Goal: Information Seeking & Learning: Learn about a topic

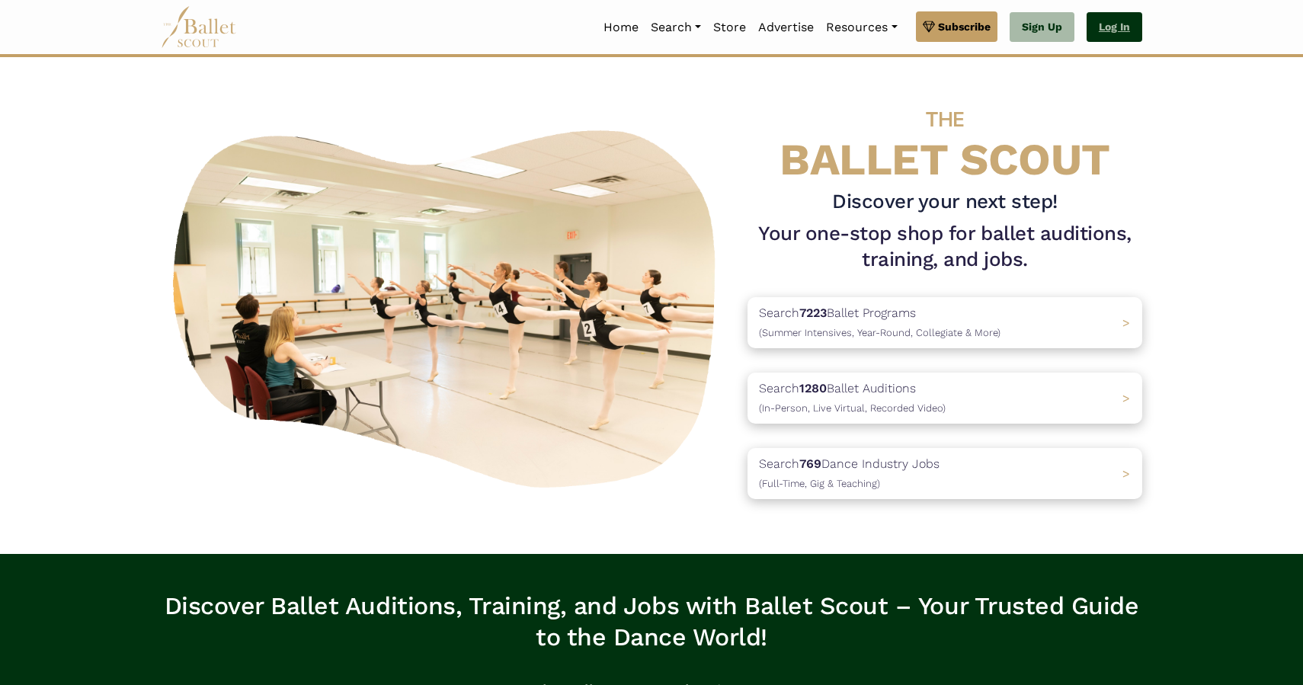
click at [1125, 30] on link "Log In" at bounding box center [1115, 27] width 56 height 30
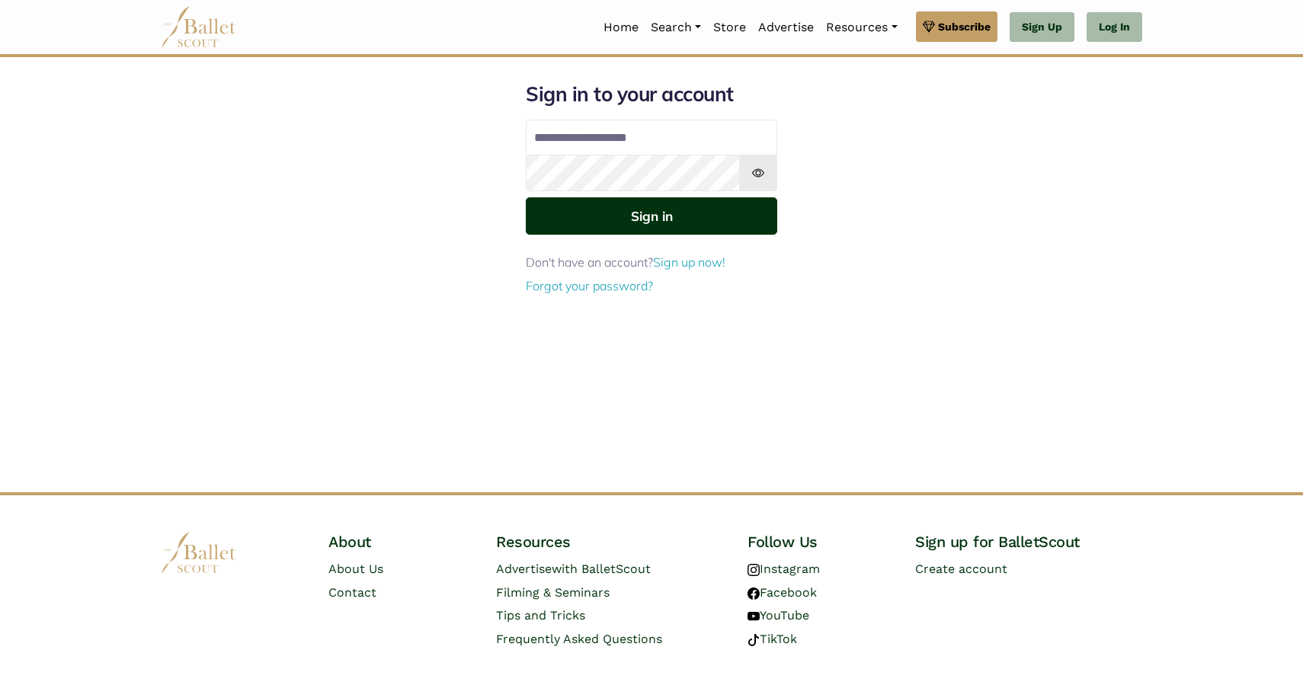
type input "**********"
click at [674, 221] on button "Sign in" at bounding box center [651, 215] width 251 height 37
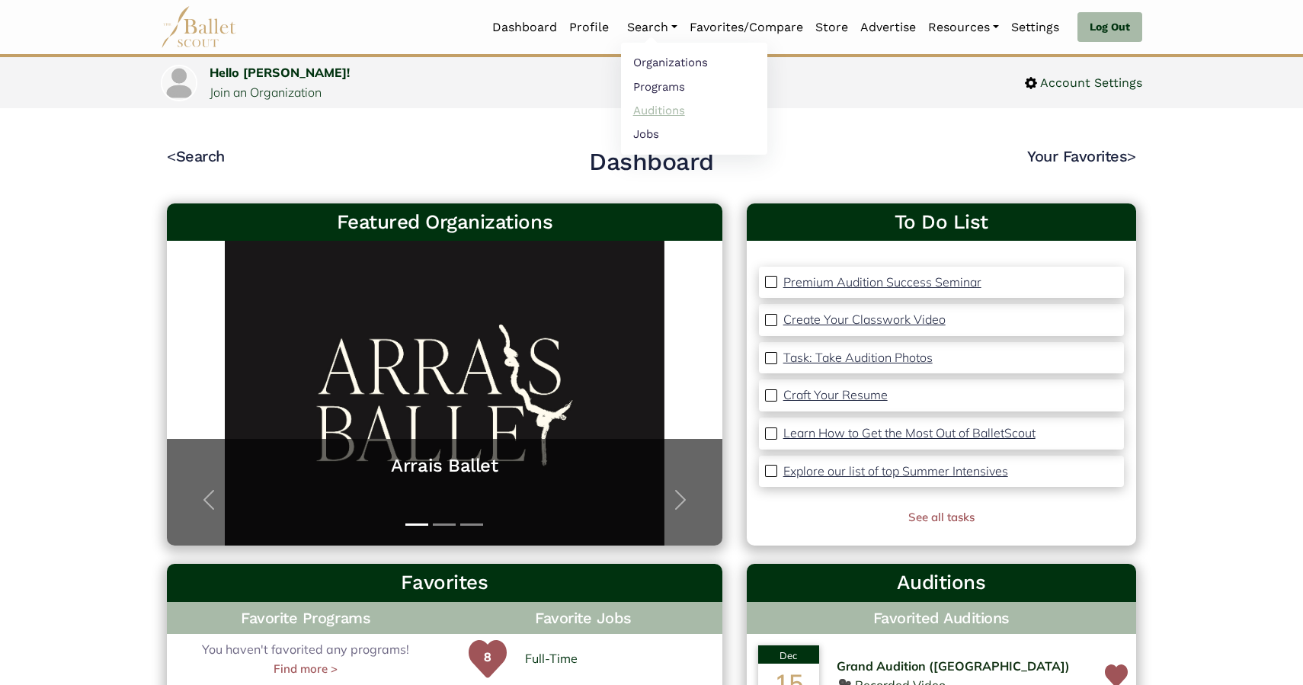
click at [649, 114] on link "Auditions" at bounding box center [694, 110] width 146 height 24
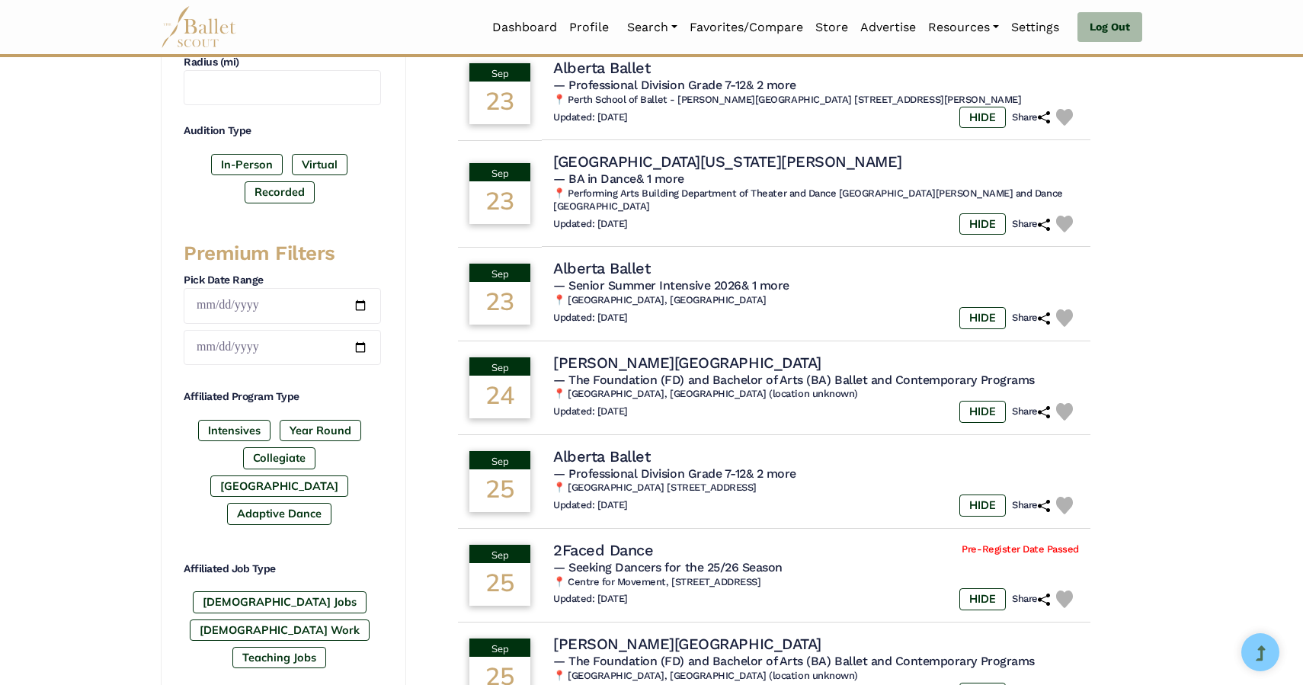
scroll to position [450, 0]
click at [243, 455] on label "Collegiate" at bounding box center [279, 457] width 72 height 21
click at [315, 475] on label "Post High School" at bounding box center [279, 485] width 138 height 21
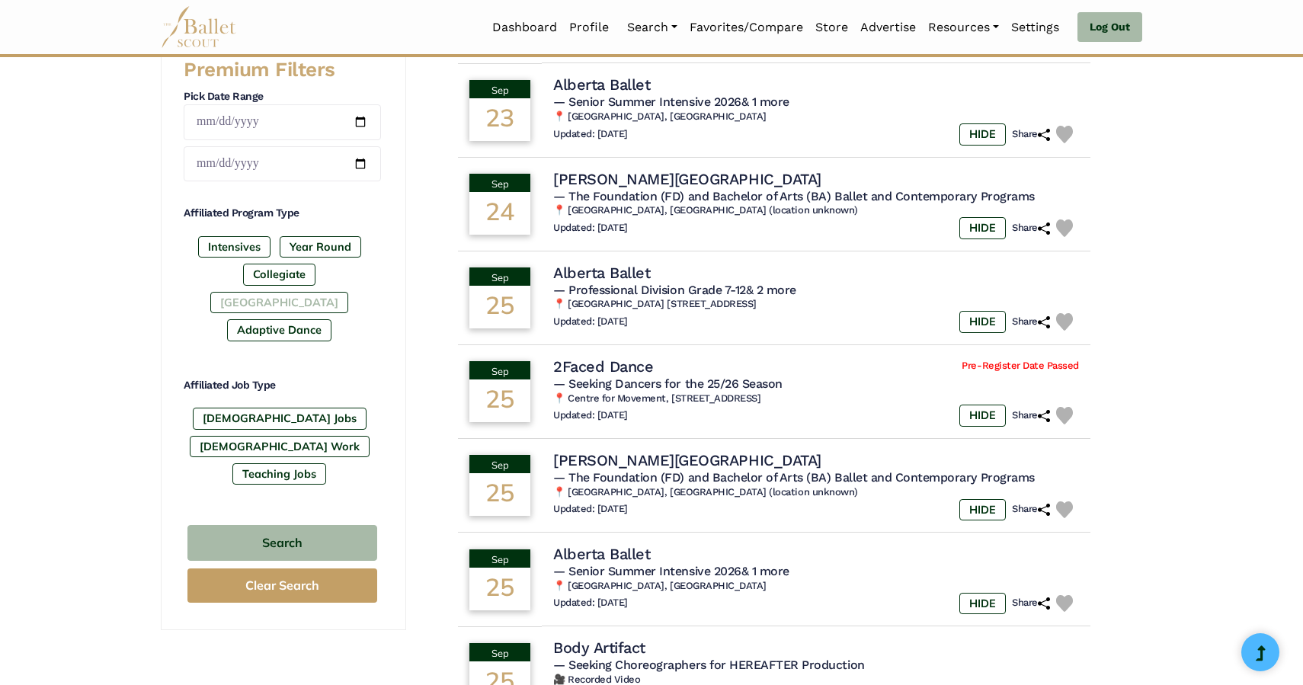
scroll to position [635, 0]
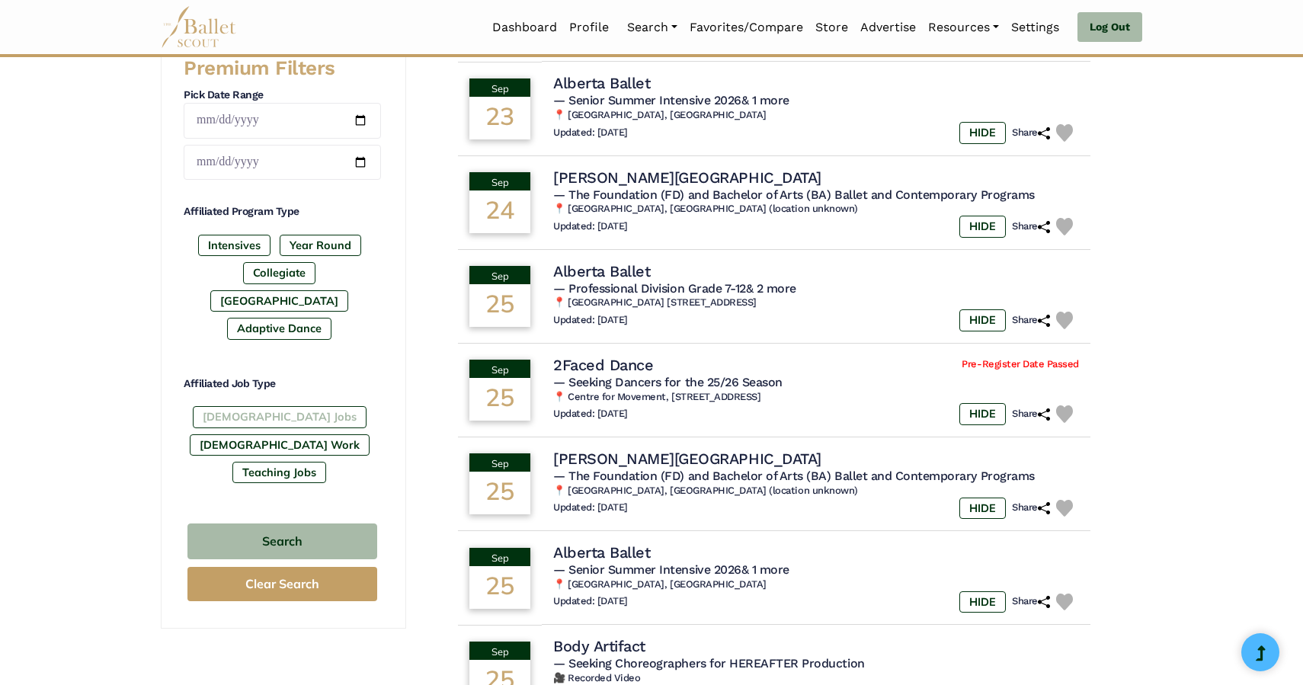
click at [253, 406] on label "[DEMOGRAPHIC_DATA] Jobs" at bounding box center [280, 416] width 174 height 21
click at [290, 524] on button "Search" at bounding box center [282, 542] width 190 height 36
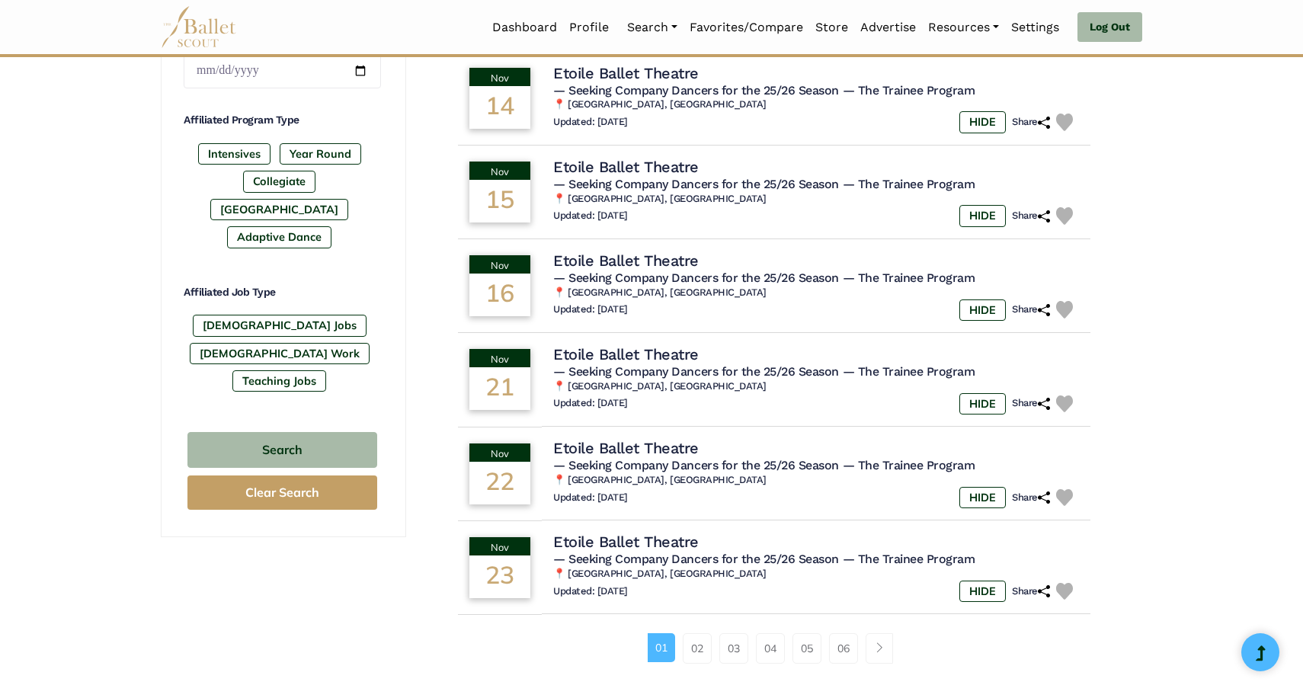
scroll to position [728, 0]
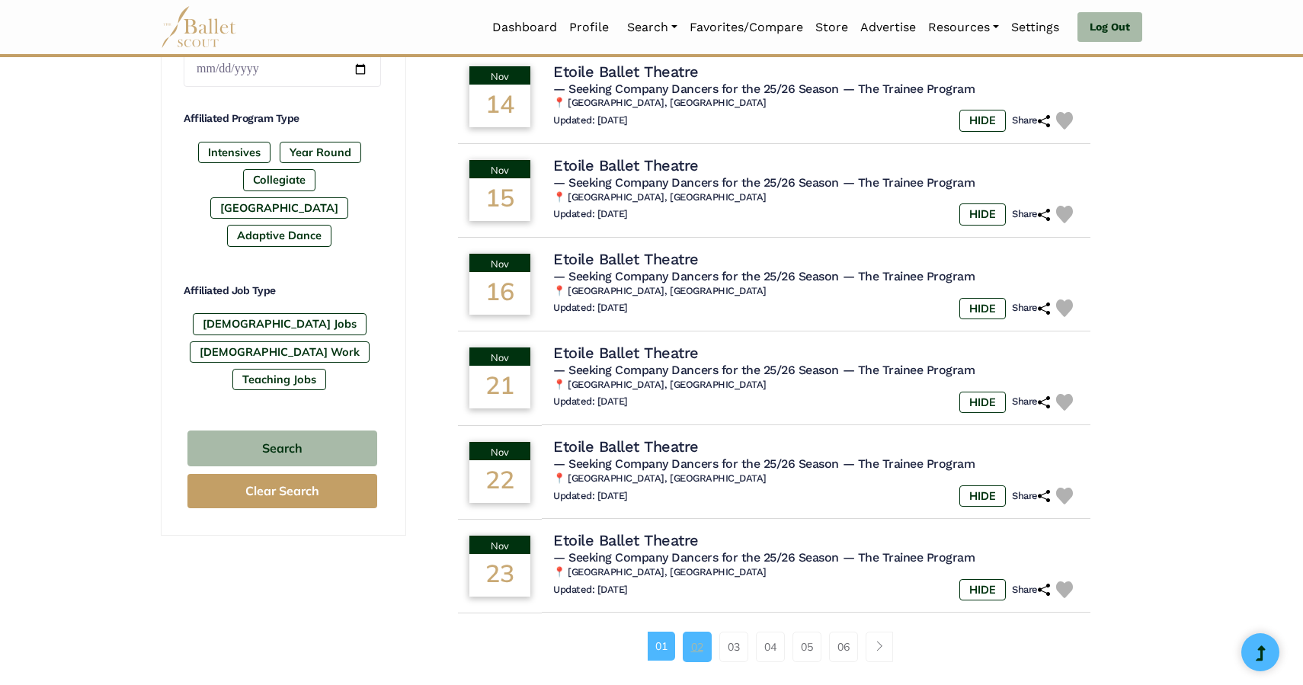
click at [693, 662] on link "02" at bounding box center [697, 647] width 29 height 30
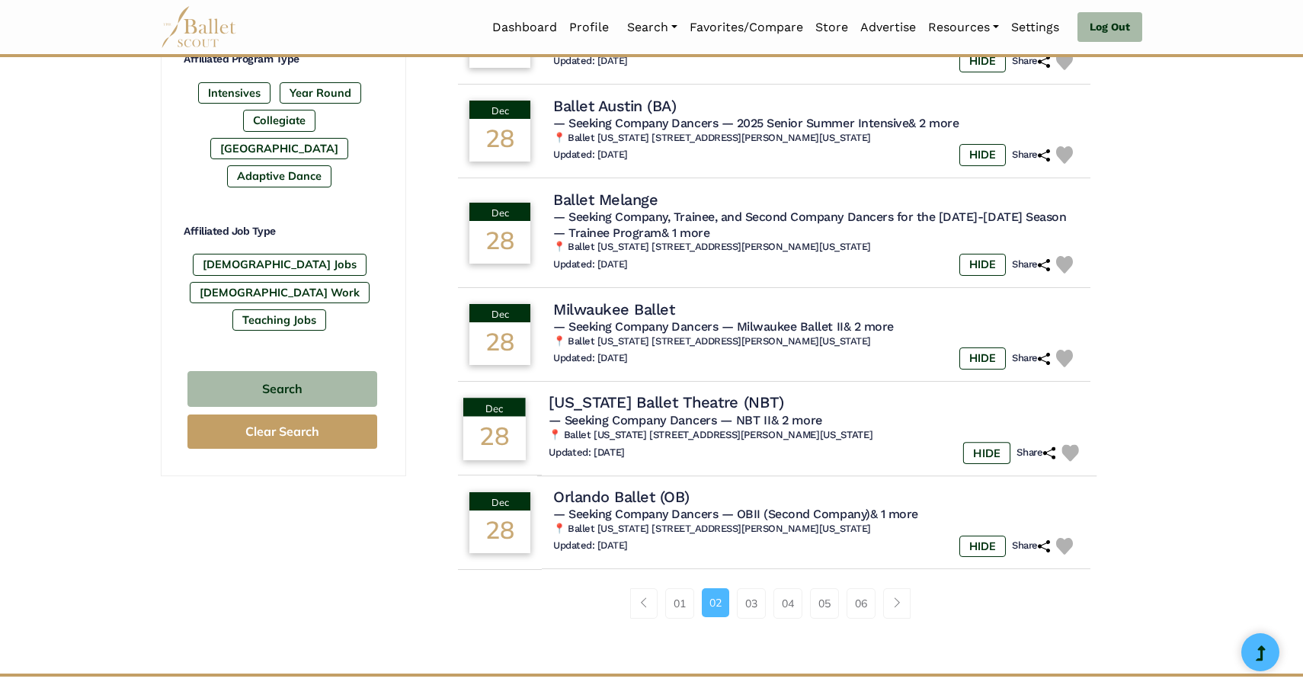
scroll to position [790, 0]
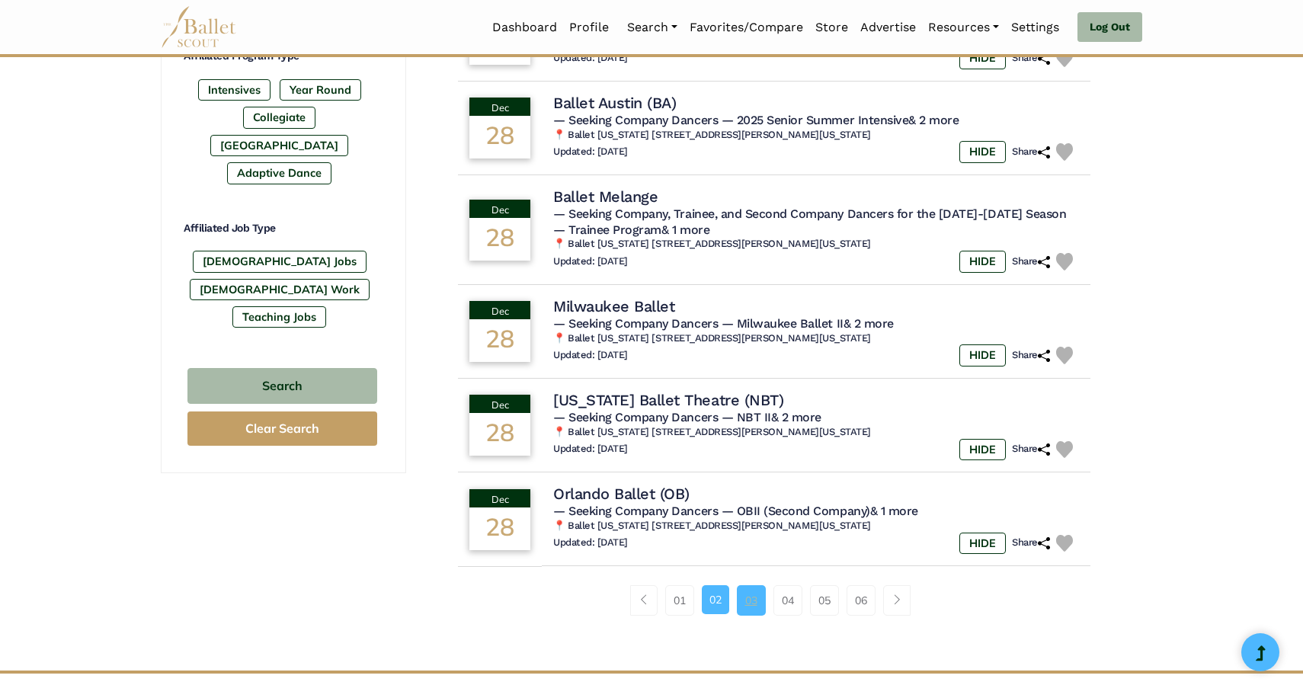
click at [745, 605] on link "03" at bounding box center [751, 600] width 29 height 30
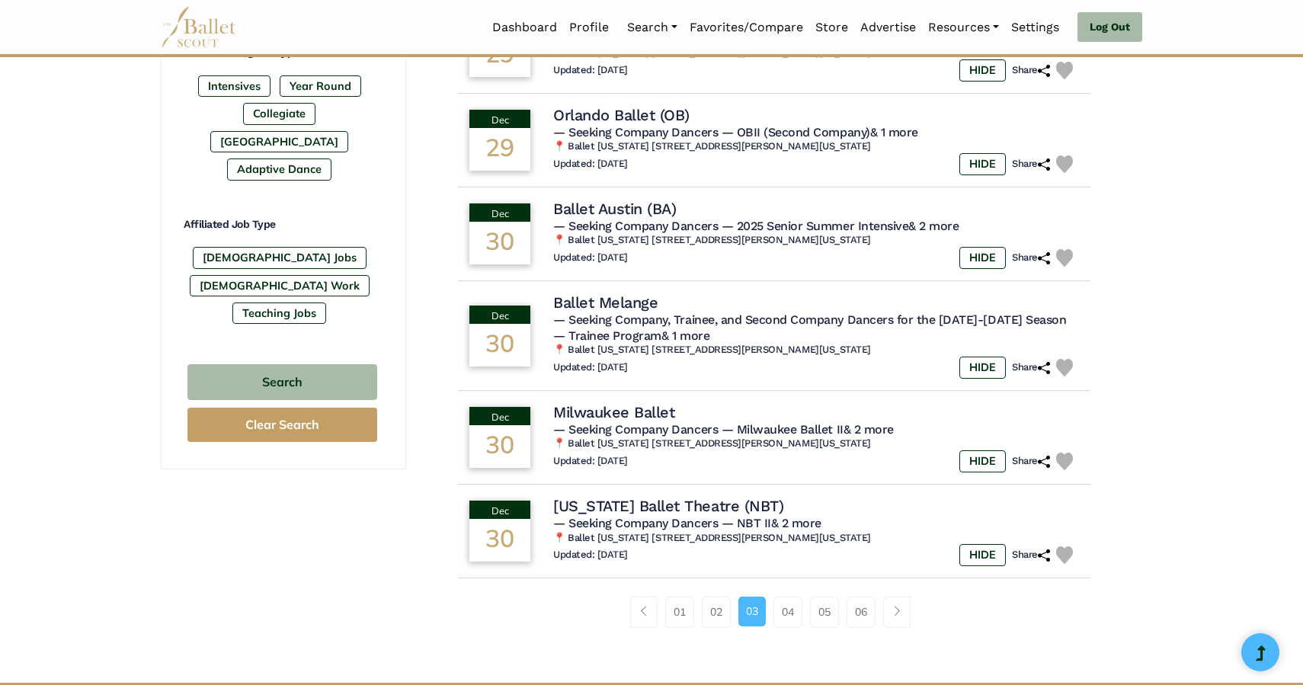
scroll to position [801, 0]
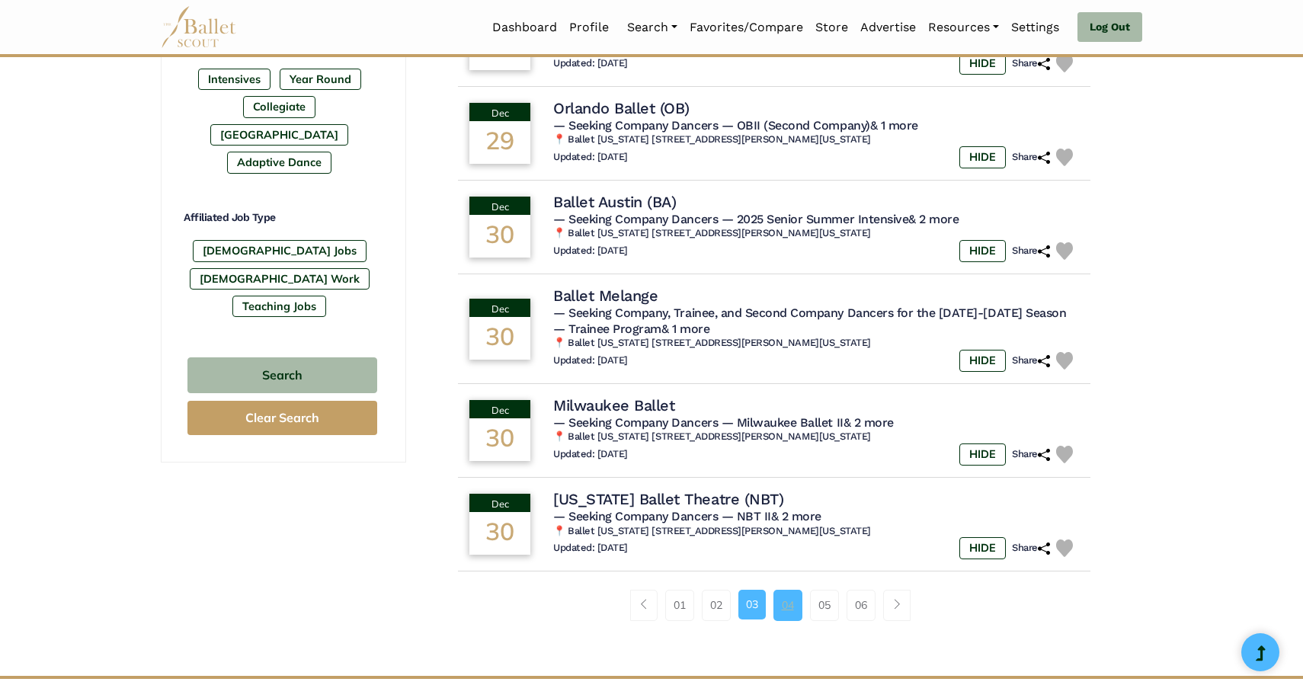
click at [785, 620] on link "04" at bounding box center [787, 605] width 29 height 30
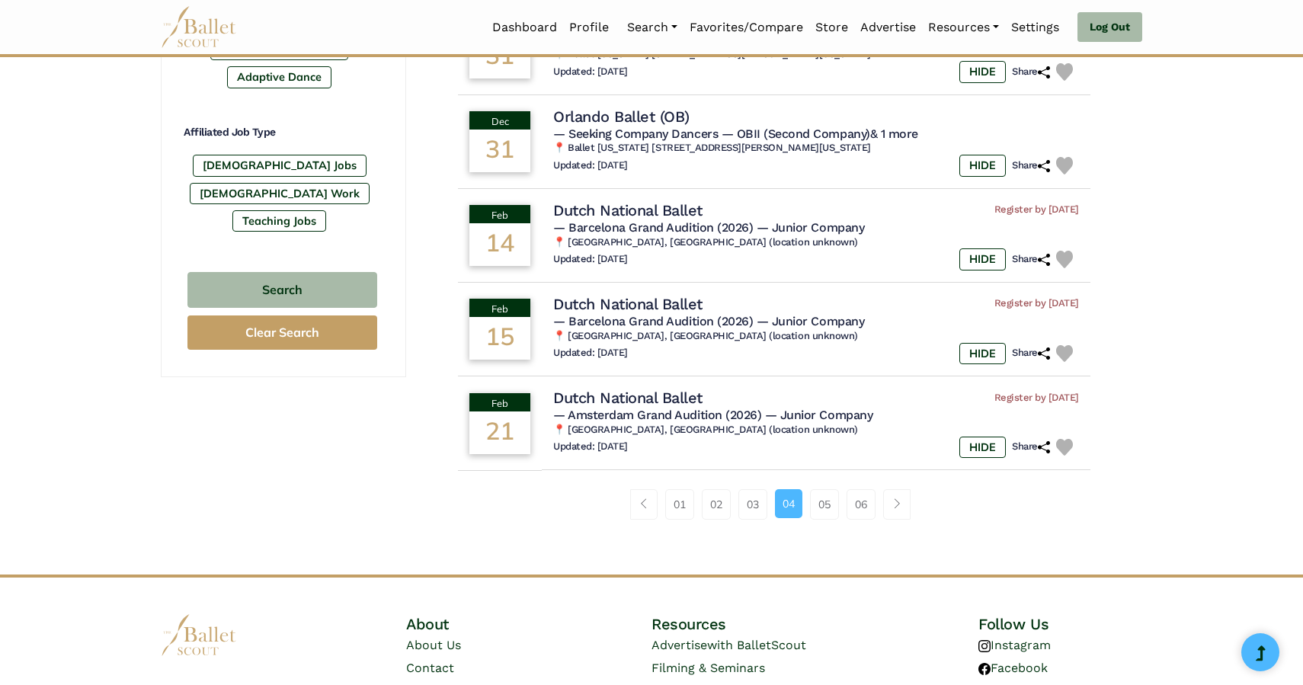
scroll to position [892, 0]
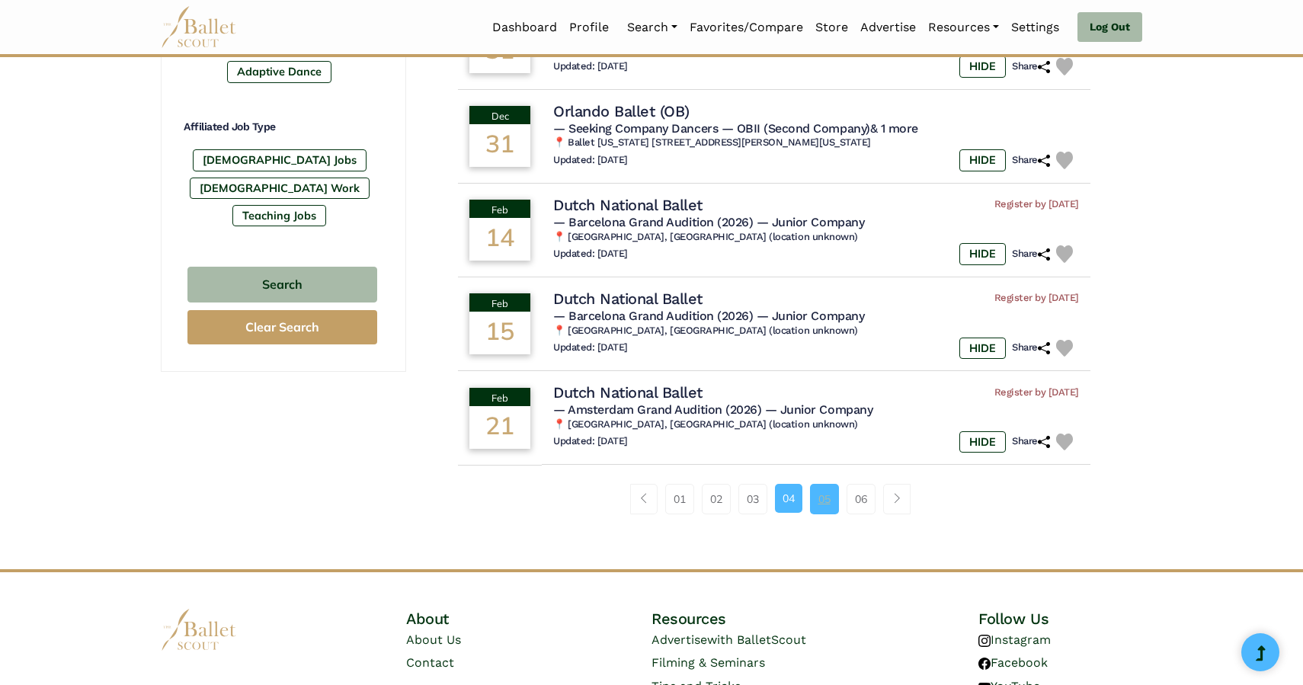
click at [830, 514] on link "05" at bounding box center [824, 499] width 29 height 30
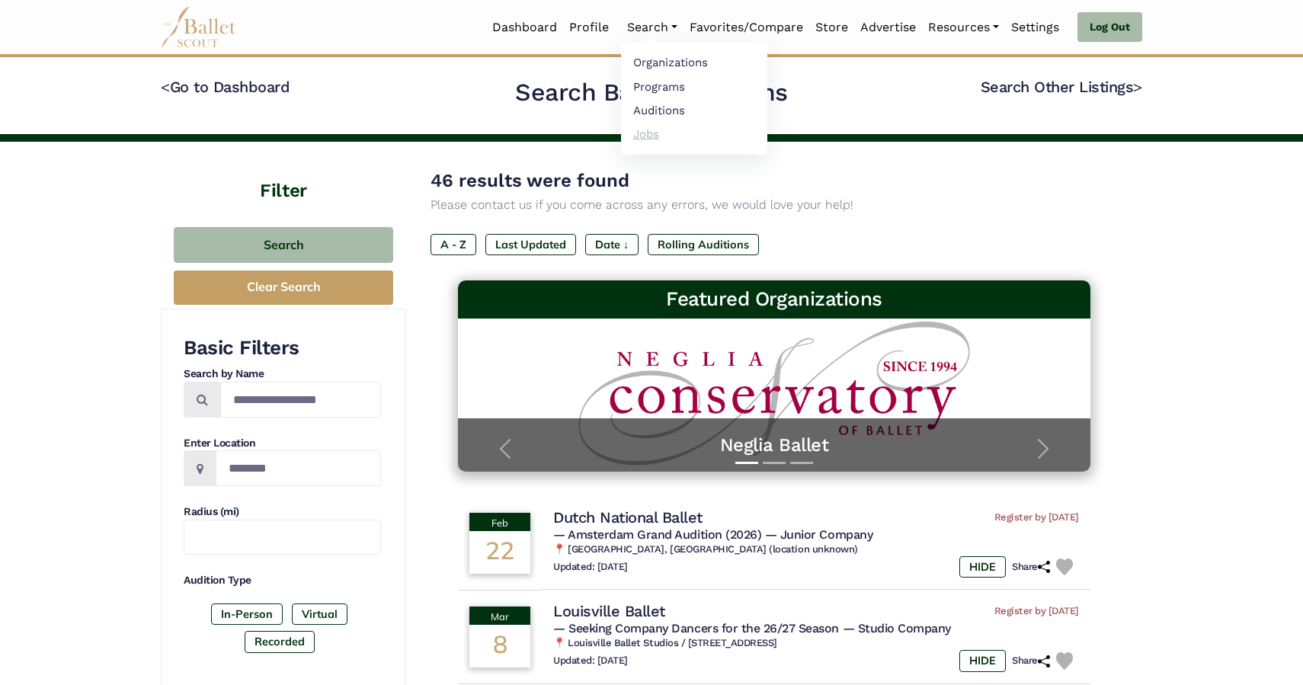
click at [655, 133] on link "Jobs" at bounding box center [694, 134] width 146 height 24
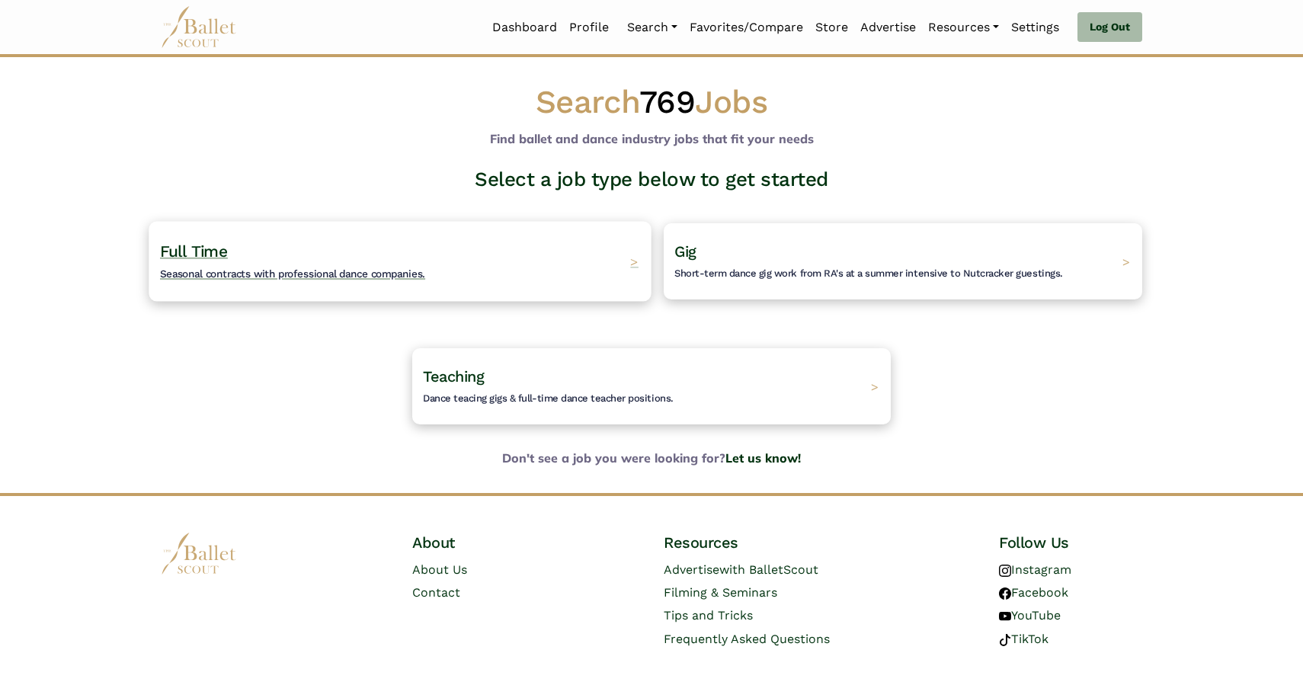
click at [298, 262] on h4 "Full Time Seasonal contracts with professional dance companies." at bounding box center [292, 262] width 265 height 42
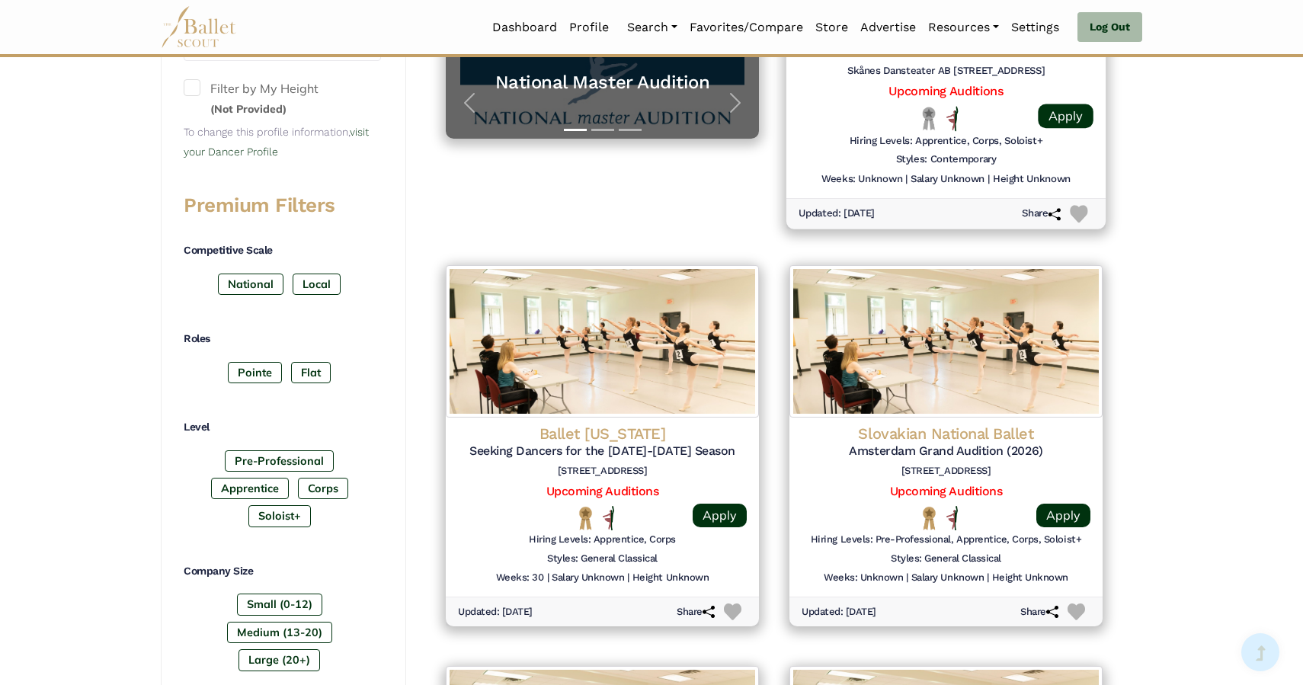
scroll to position [533, 0]
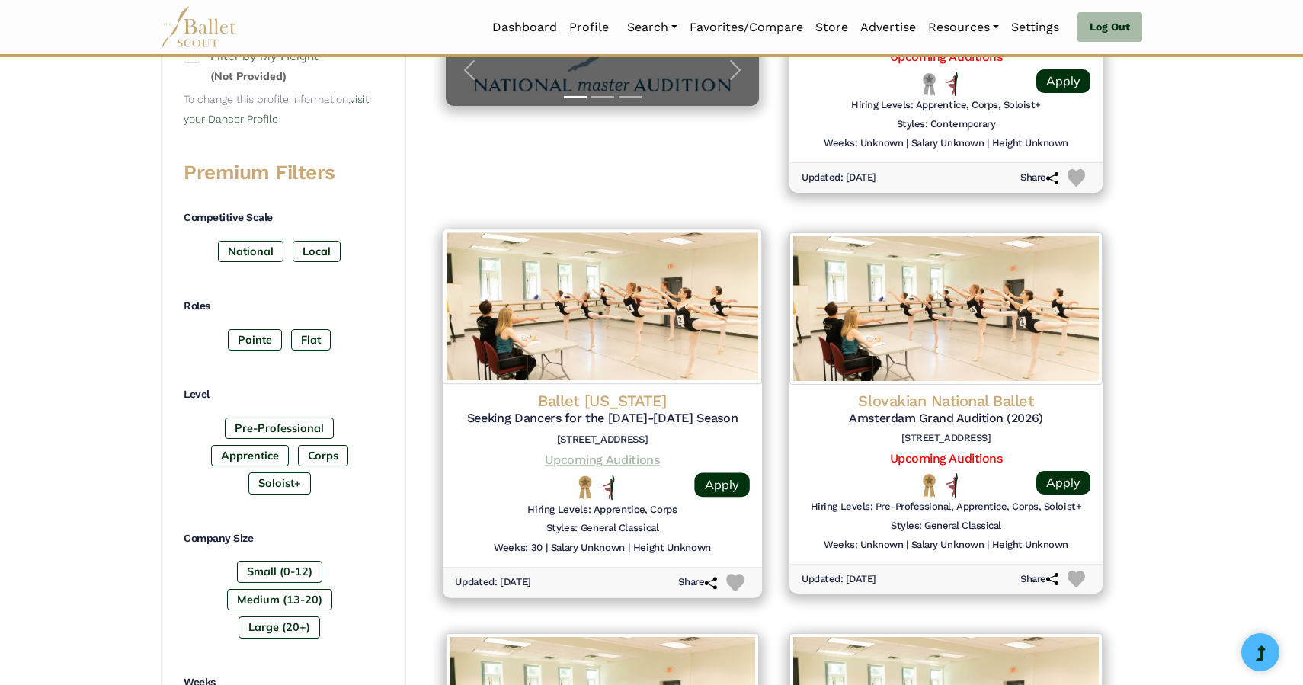
click at [622, 456] on link "Upcoming Auditions" at bounding box center [602, 459] width 114 height 14
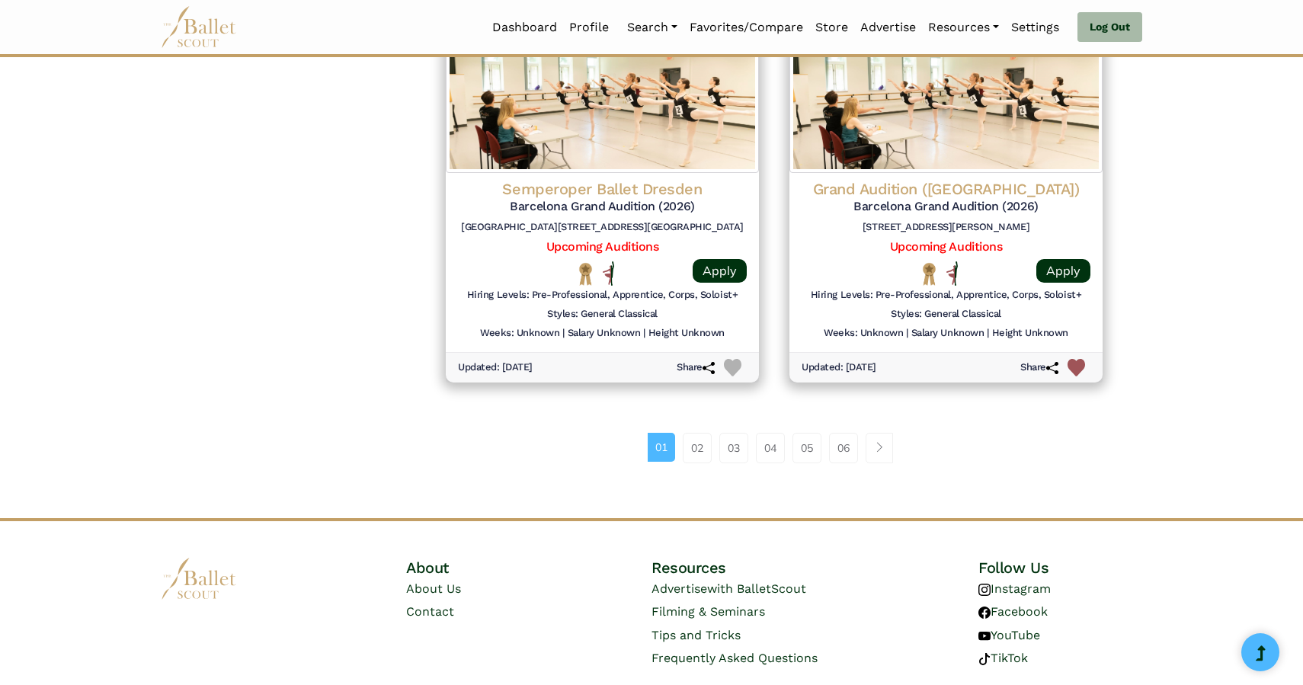
scroll to position [1950, 0]
click at [701, 457] on link "02" at bounding box center [697, 447] width 29 height 30
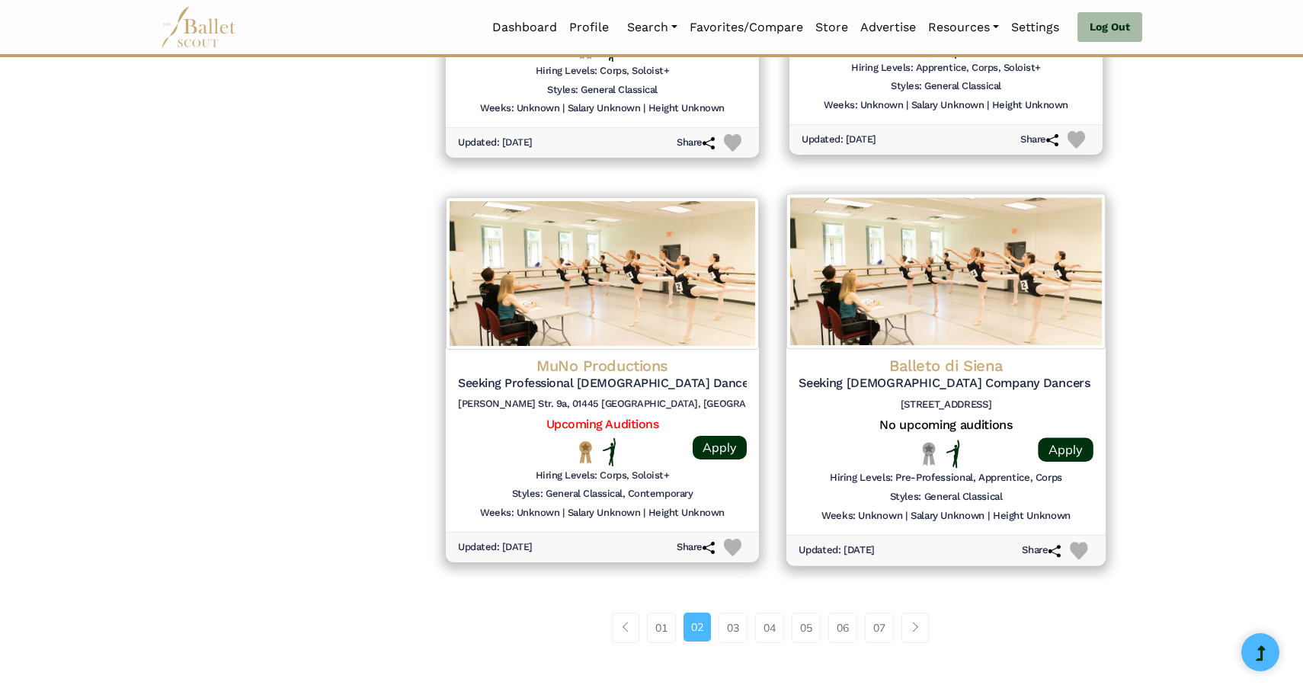
scroll to position [1778, 0]
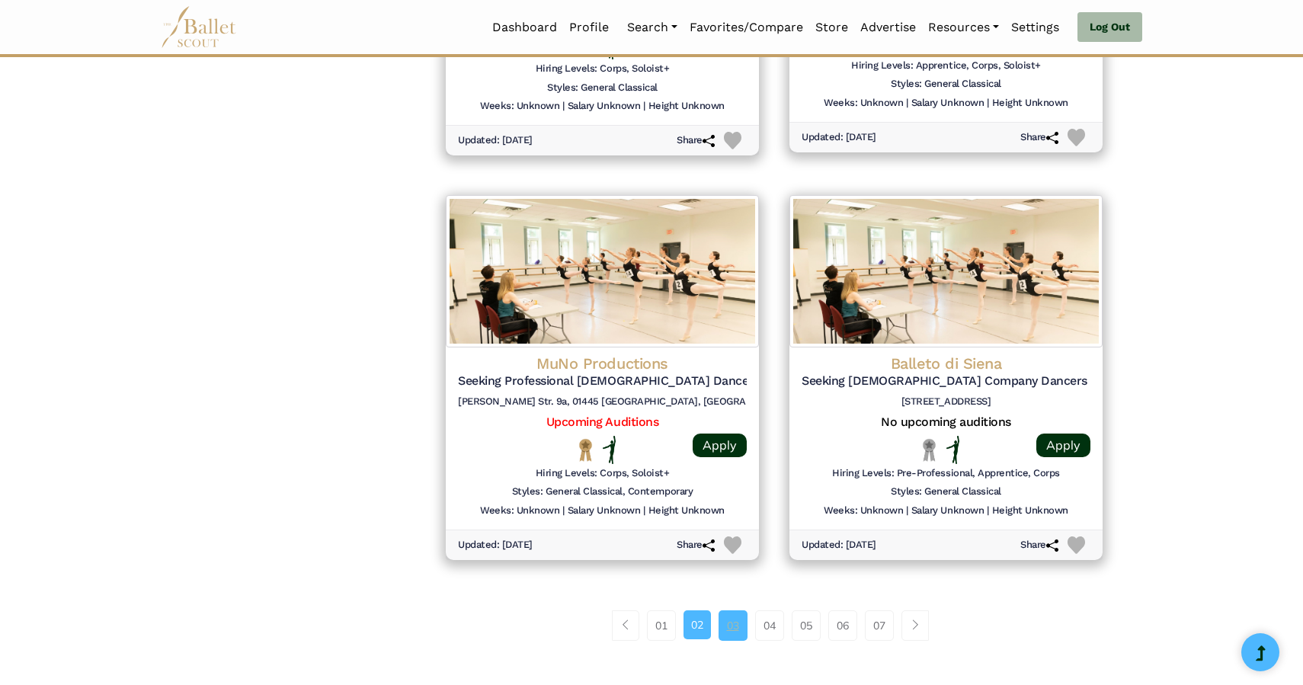
click at [737, 626] on link "03" at bounding box center [733, 625] width 29 height 30
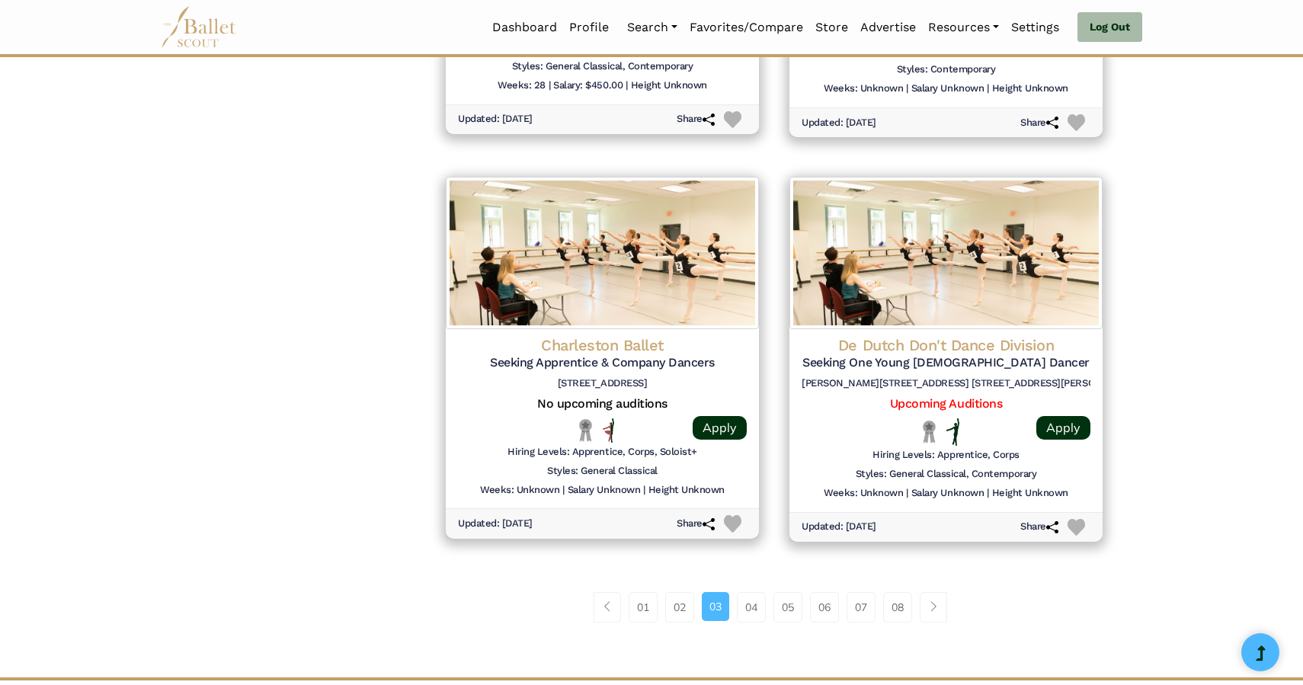
scroll to position [1806, 0]
click at [745, 598] on link "04" at bounding box center [751, 606] width 29 height 30
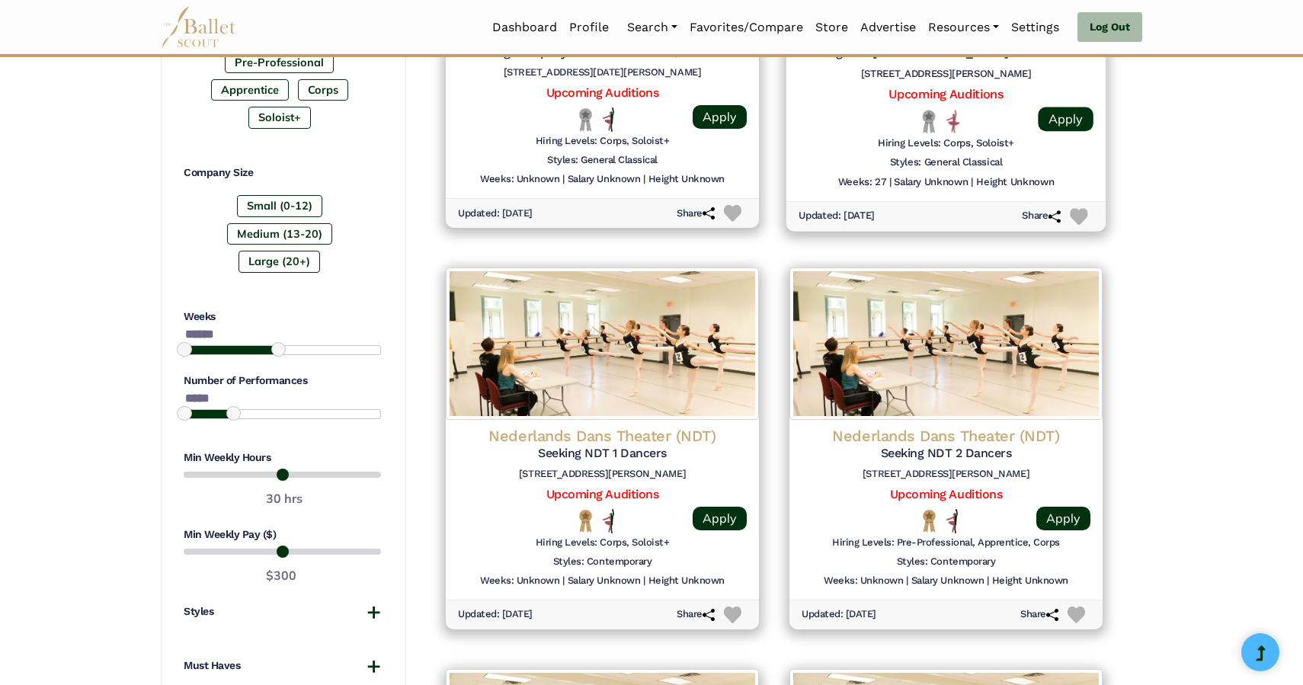
scroll to position [901, 0]
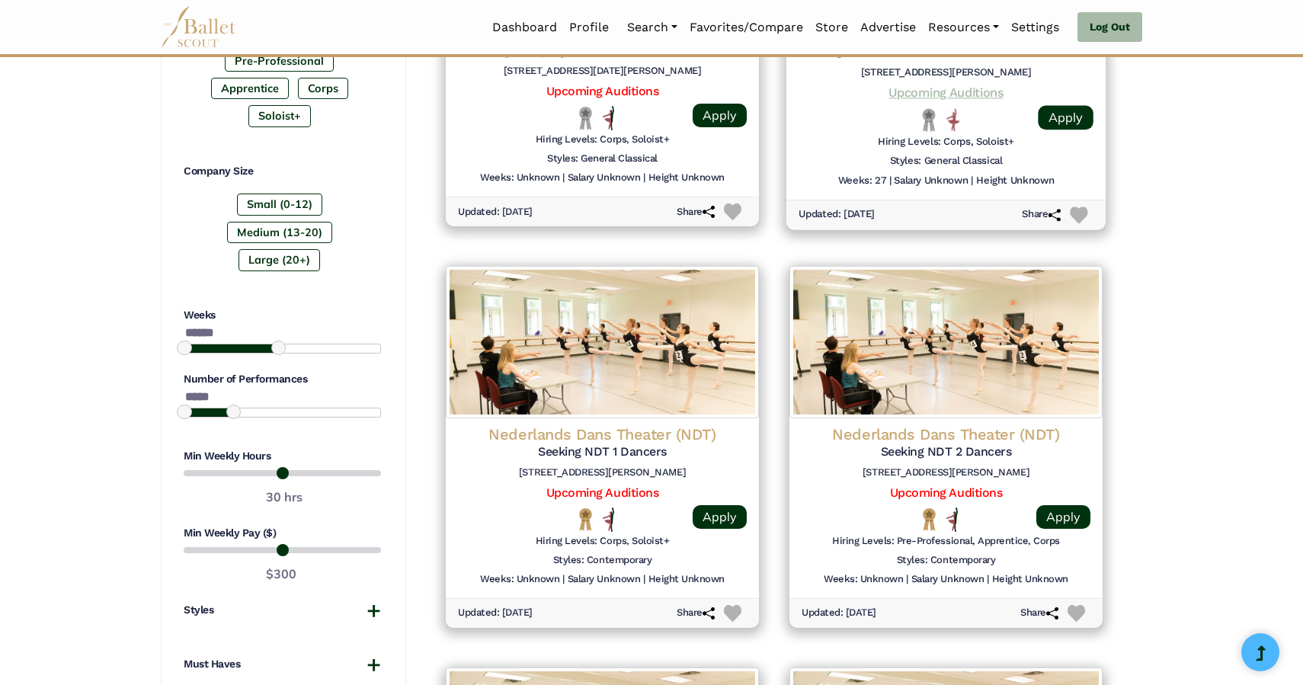
click at [951, 89] on link "Upcoming Auditions" at bounding box center [946, 92] width 114 height 14
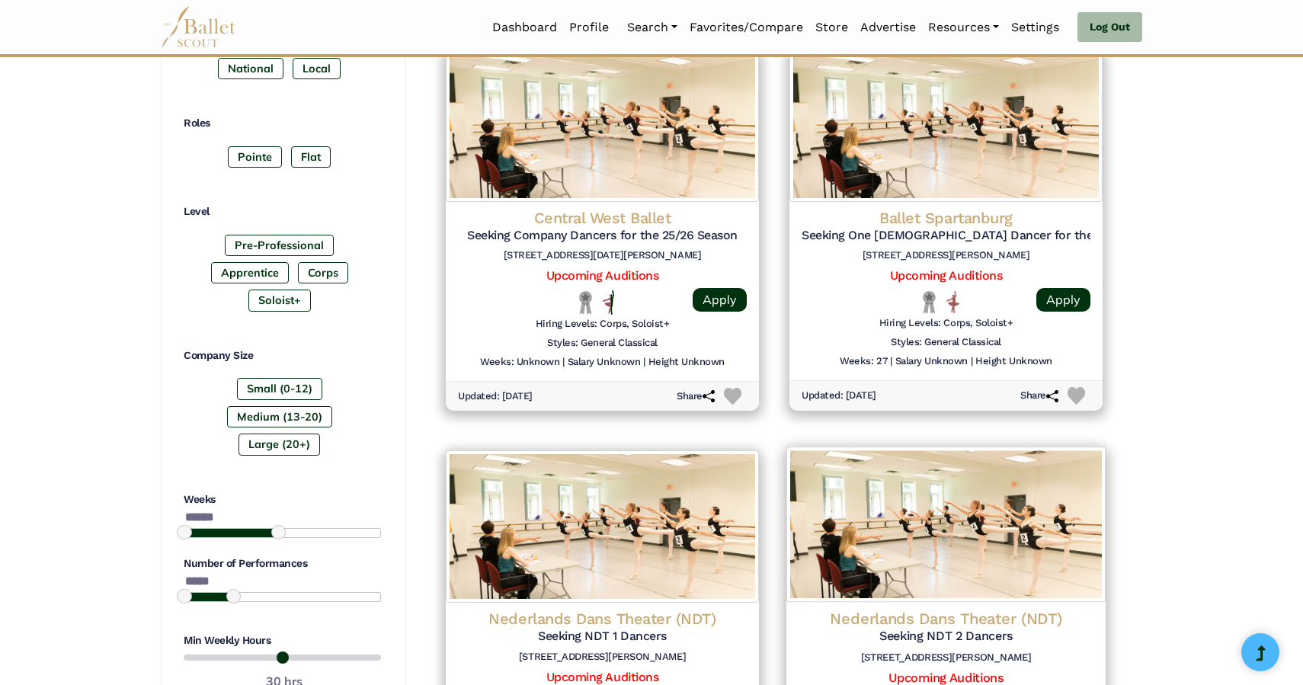
scroll to position [715, 0]
